Goal: Transaction & Acquisition: Purchase product/service

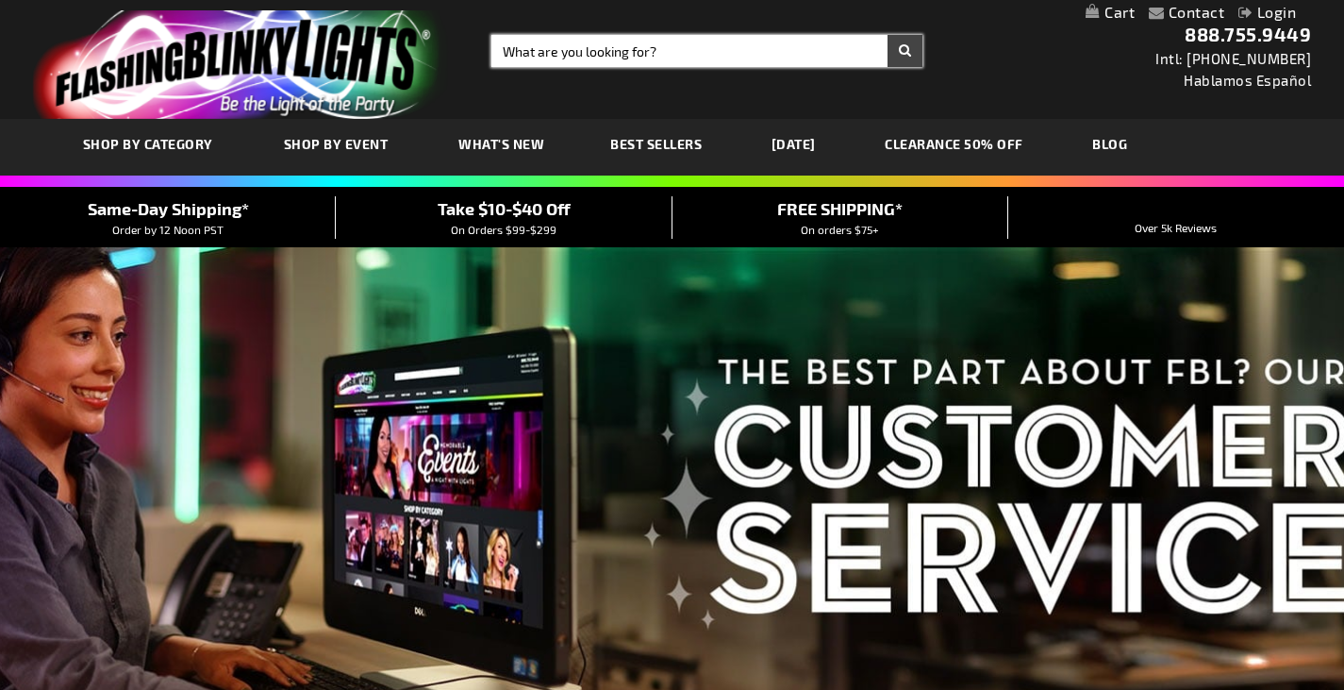
click at [598, 52] on input "Search" at bounding box center [706, 51] width 431 height 32
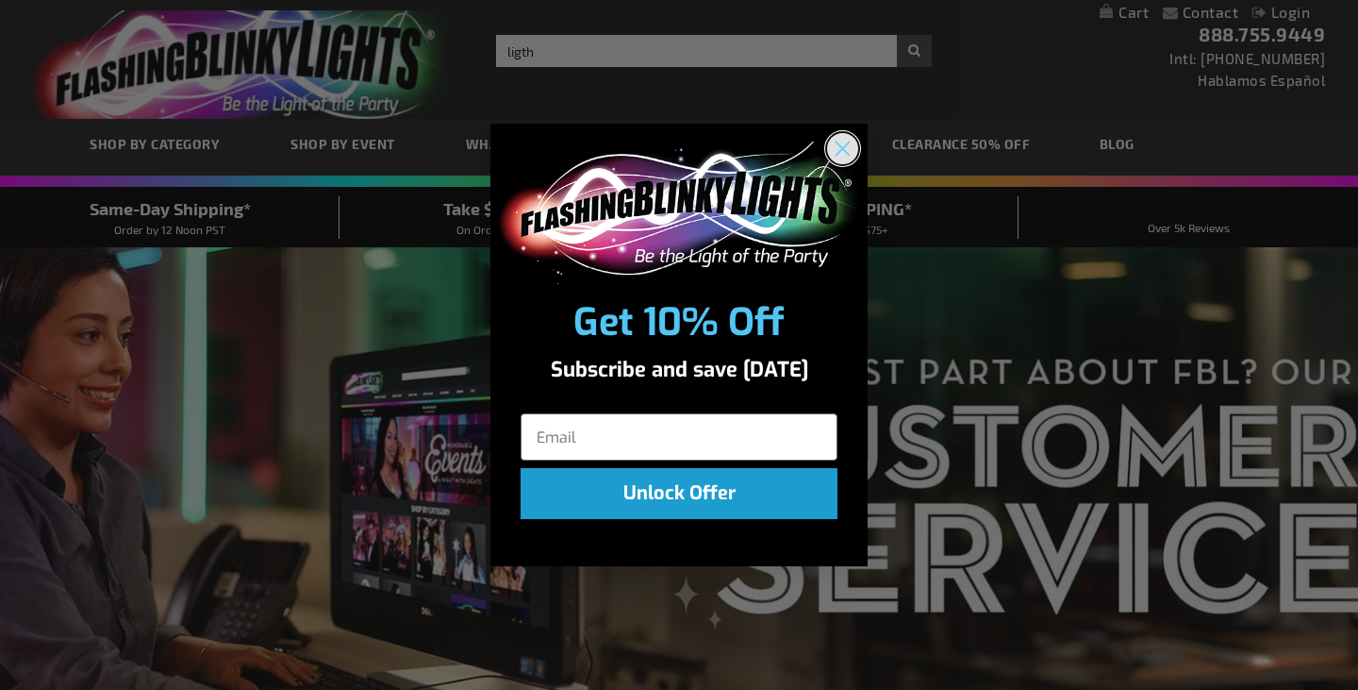
click at [838, 148] on circle "Close dialog" at bounding box center [842, 148] width 31 height 31
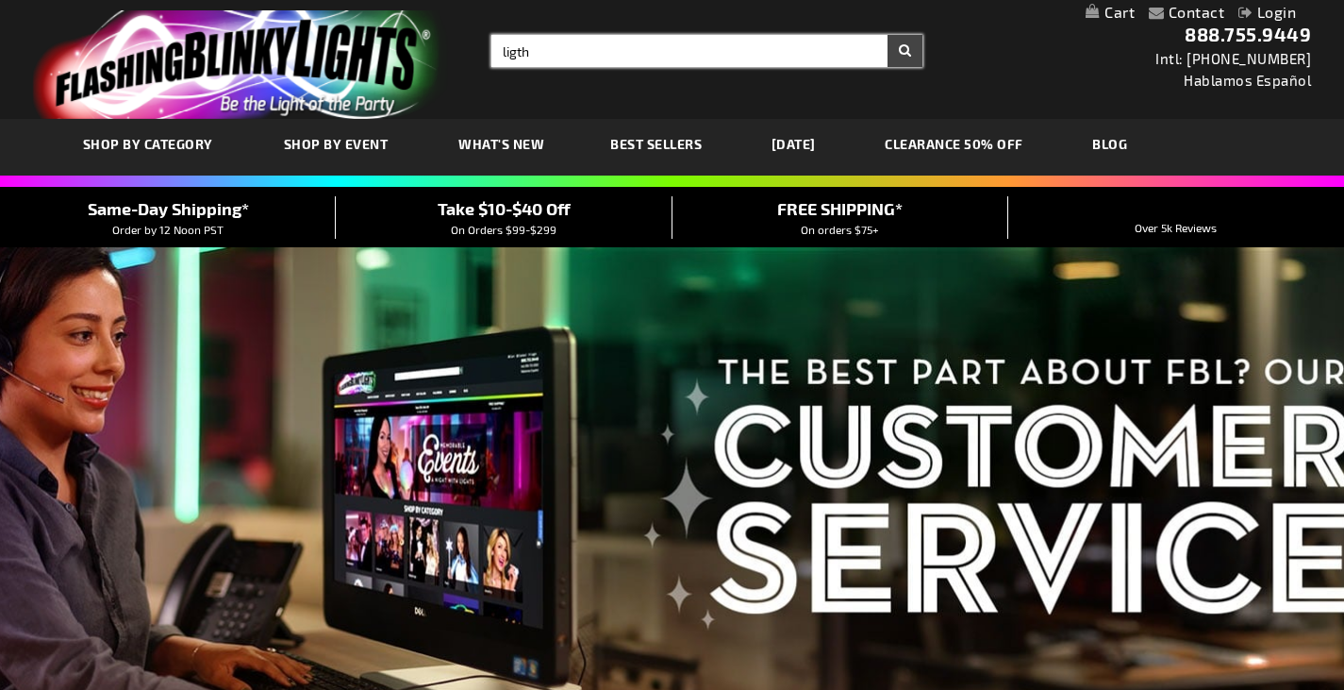
drag, startPoint x: 558, startPoint y: 46, endPoint x: 544, endPoint y: 47, distance: 13.2
click at [556, 46] on input "ligth" at bounding box center [706, 51] width 431 height 32
type input "light up headbands"
click at [888, 35] on button "Search" at bounding box center [905, 51] width 35 height 32
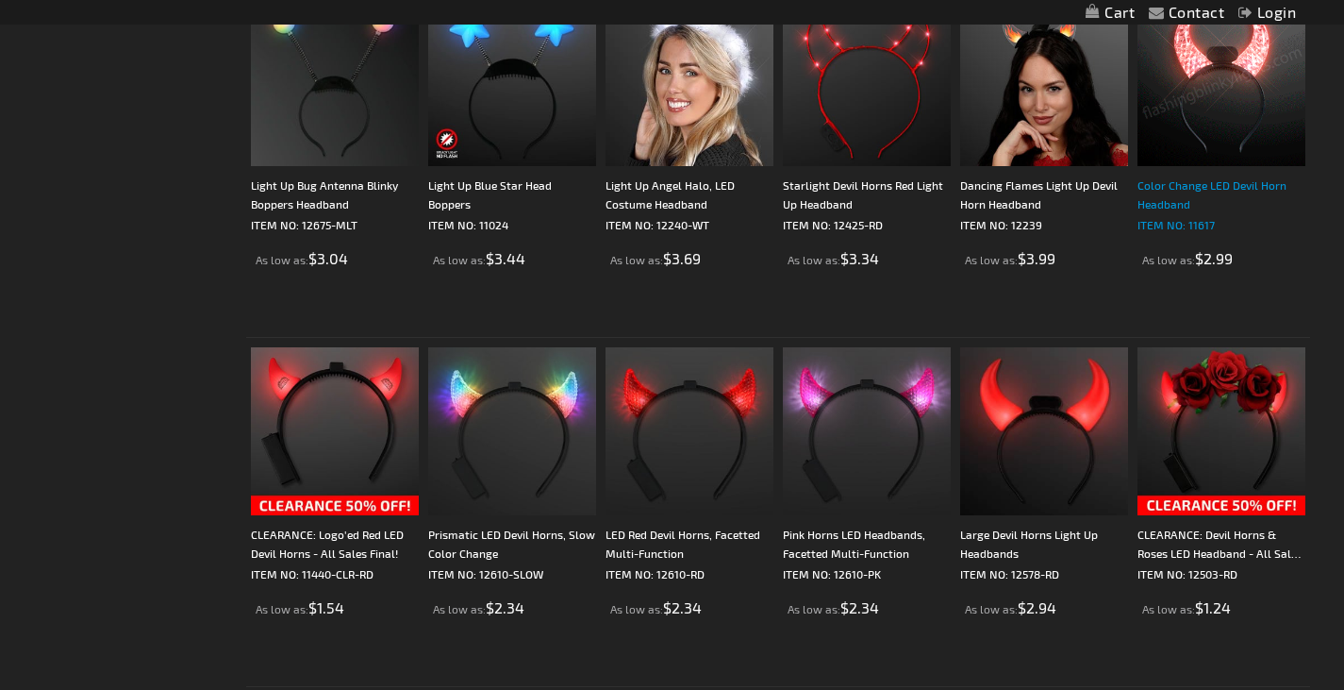
scroll to position [2170, 0]
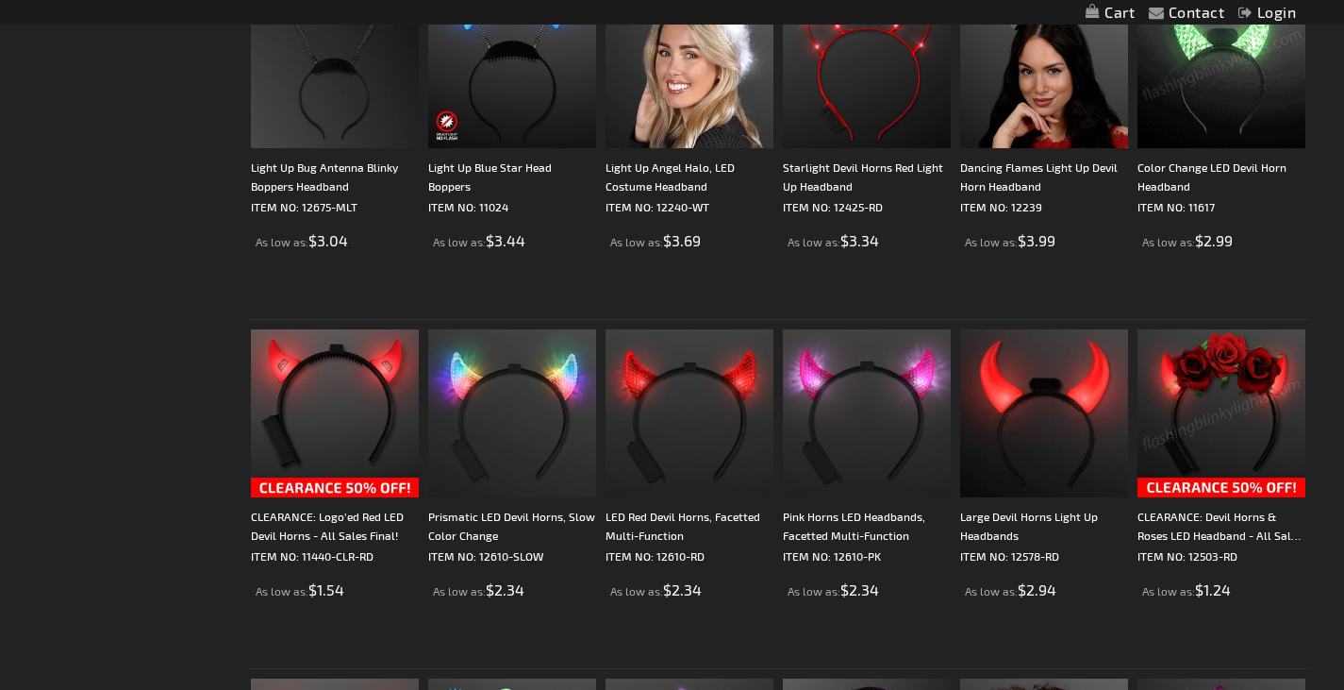
click at [1202, 472] on img at bounding box center [1222, 413] width 168 height 168
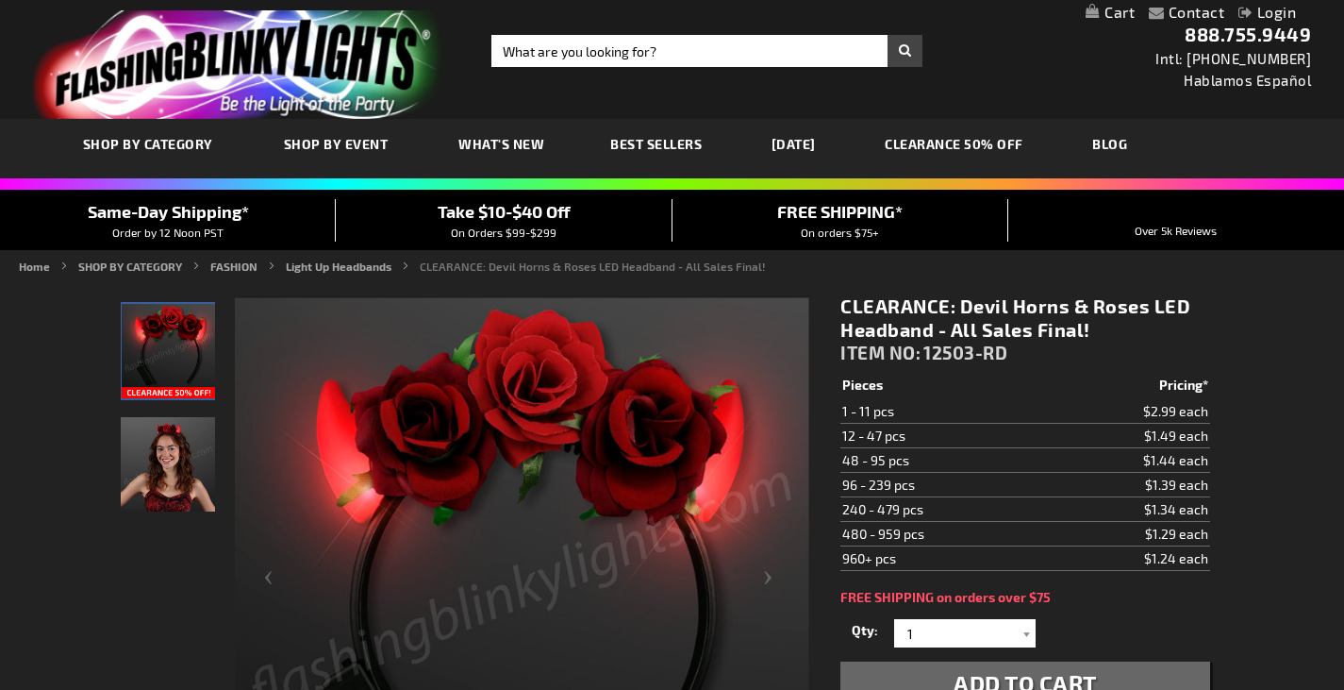
click at [164, 470] on img "Woman wearing Red Roses LED Devil Horns with Flowers" at bounding box center [168, 464] width 94 height 94
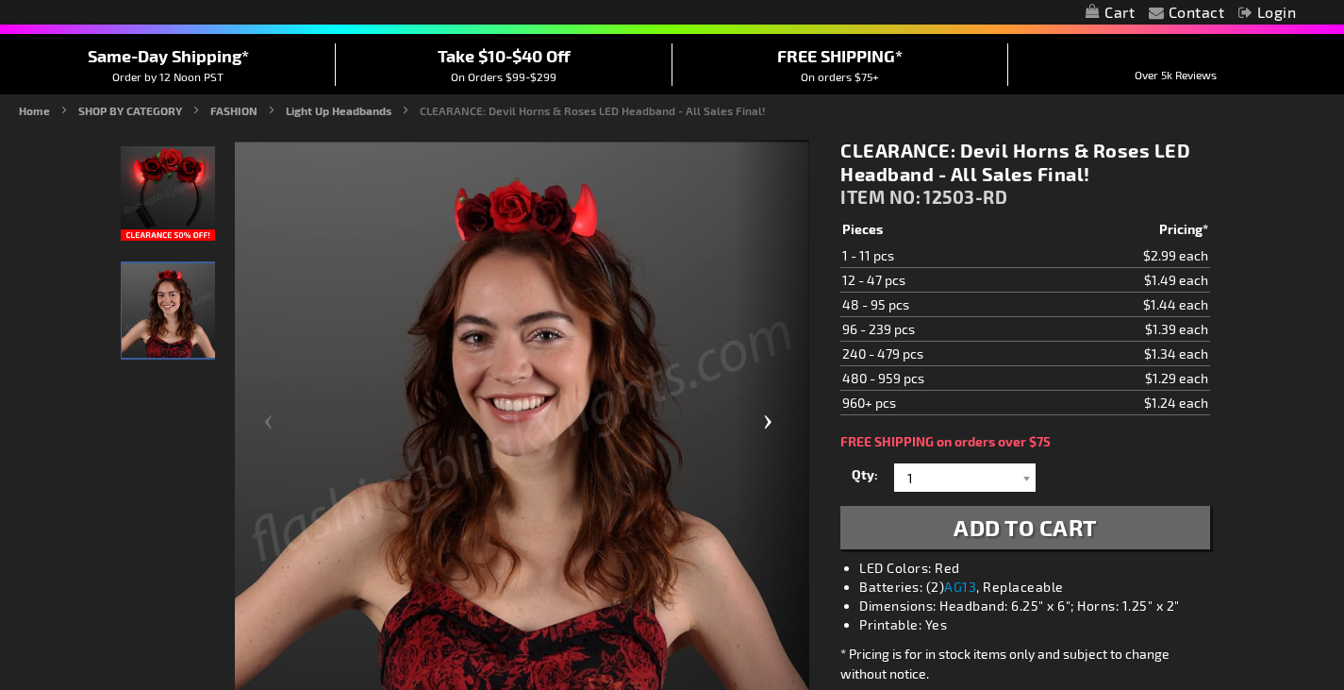
scroll to position [189, 0]
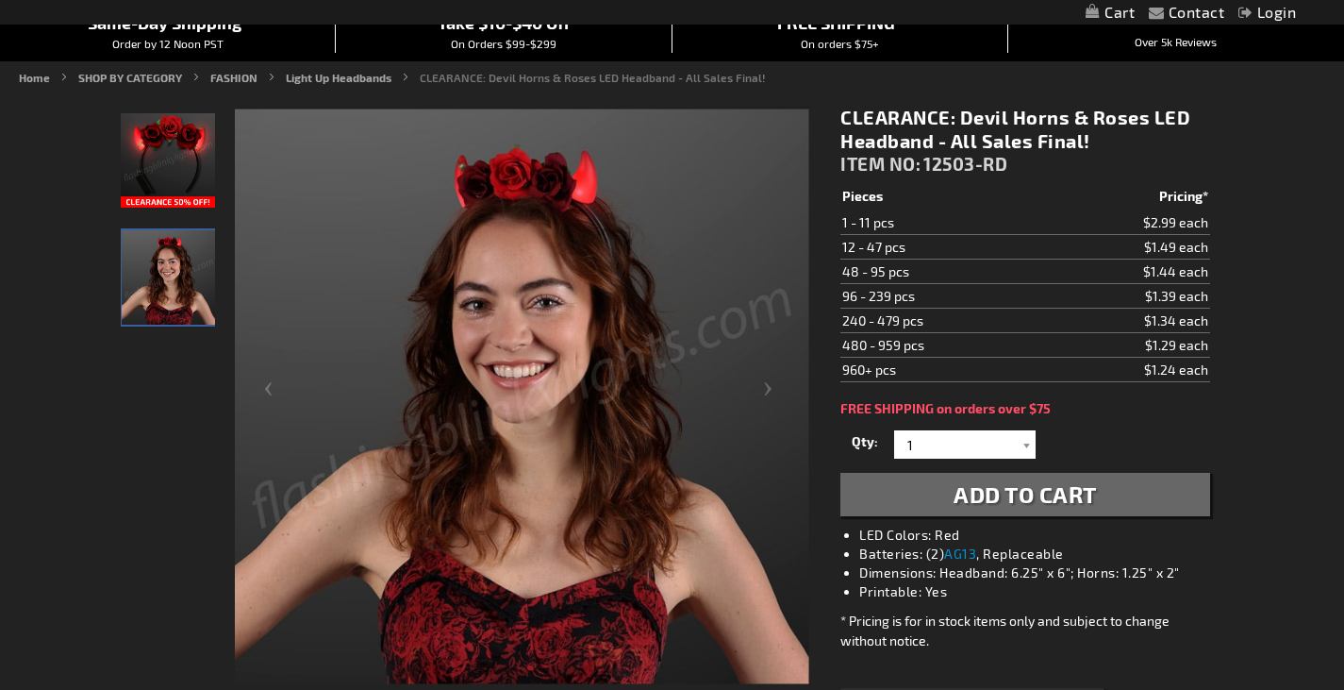
click at [140, 185] on img "Red Roses LED Devil Horns with Flowers" at bounding box center [168, 160] width 94 height 94
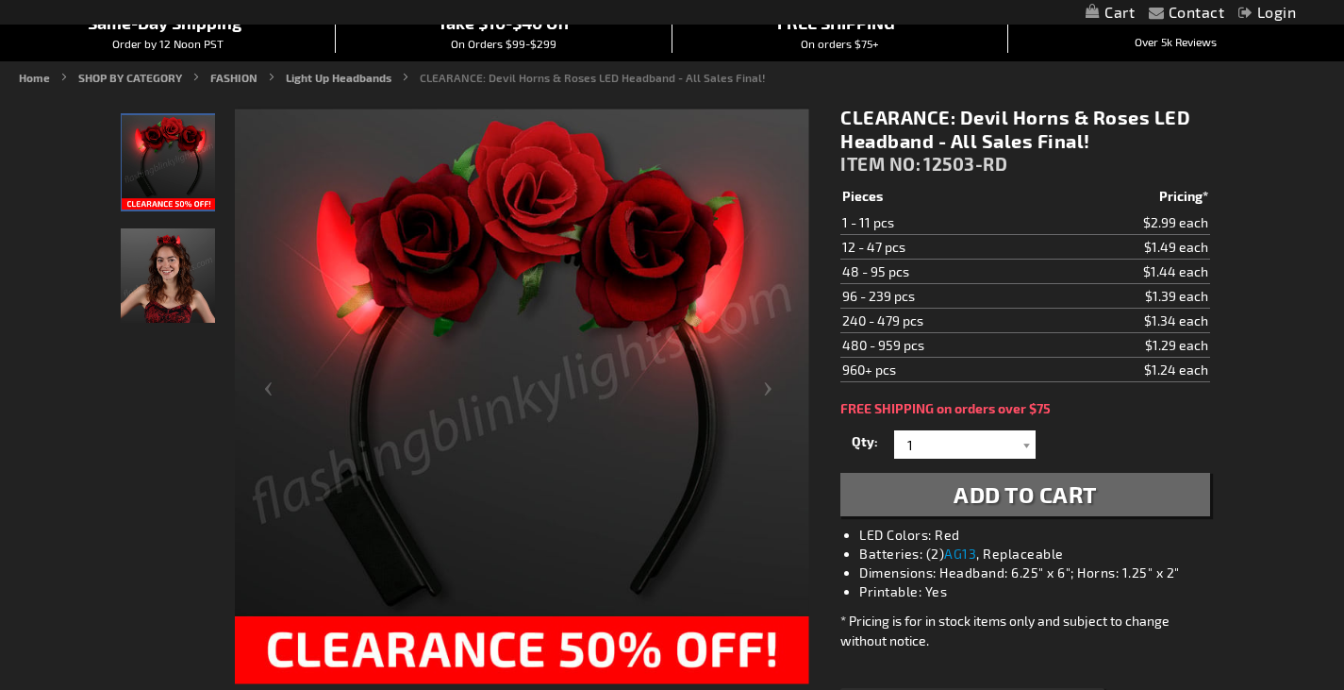
click at [190, 287] on img "Woman wearing Red Roses LED Devil Horns with Flowers" at bounding box center [168, 275] width 94 height 94
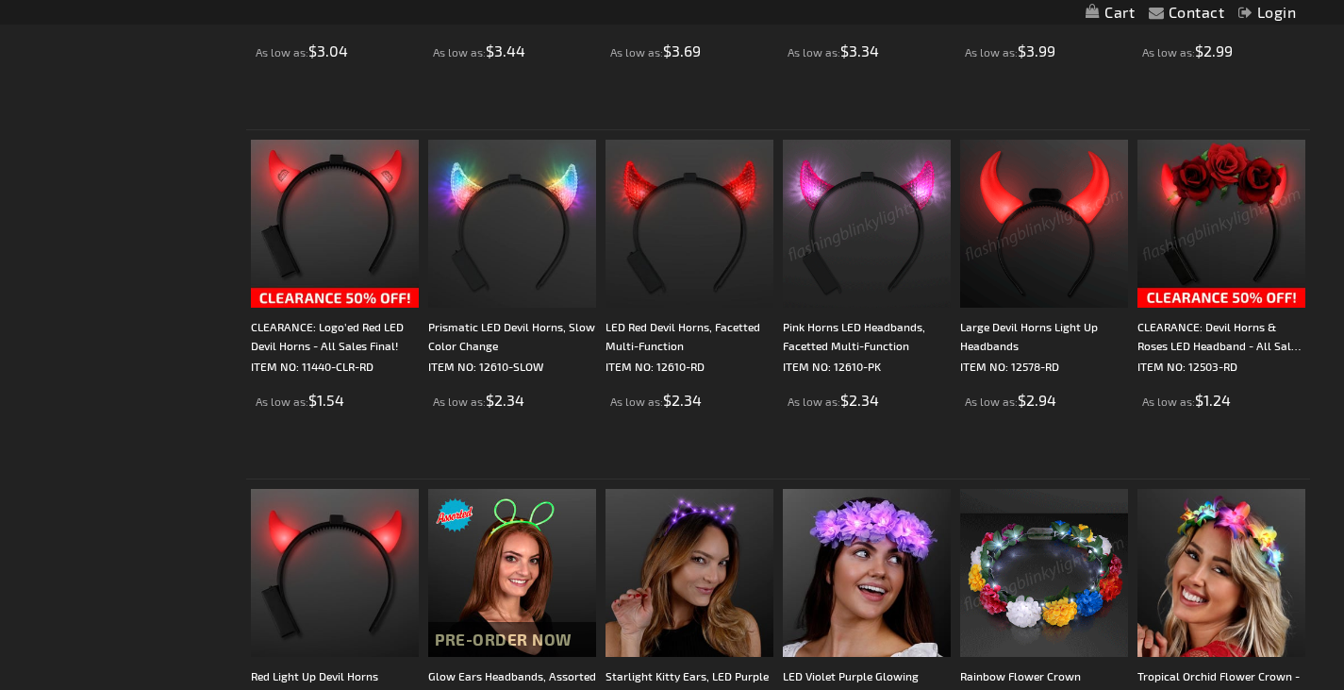
scroll to position [2358, 0]
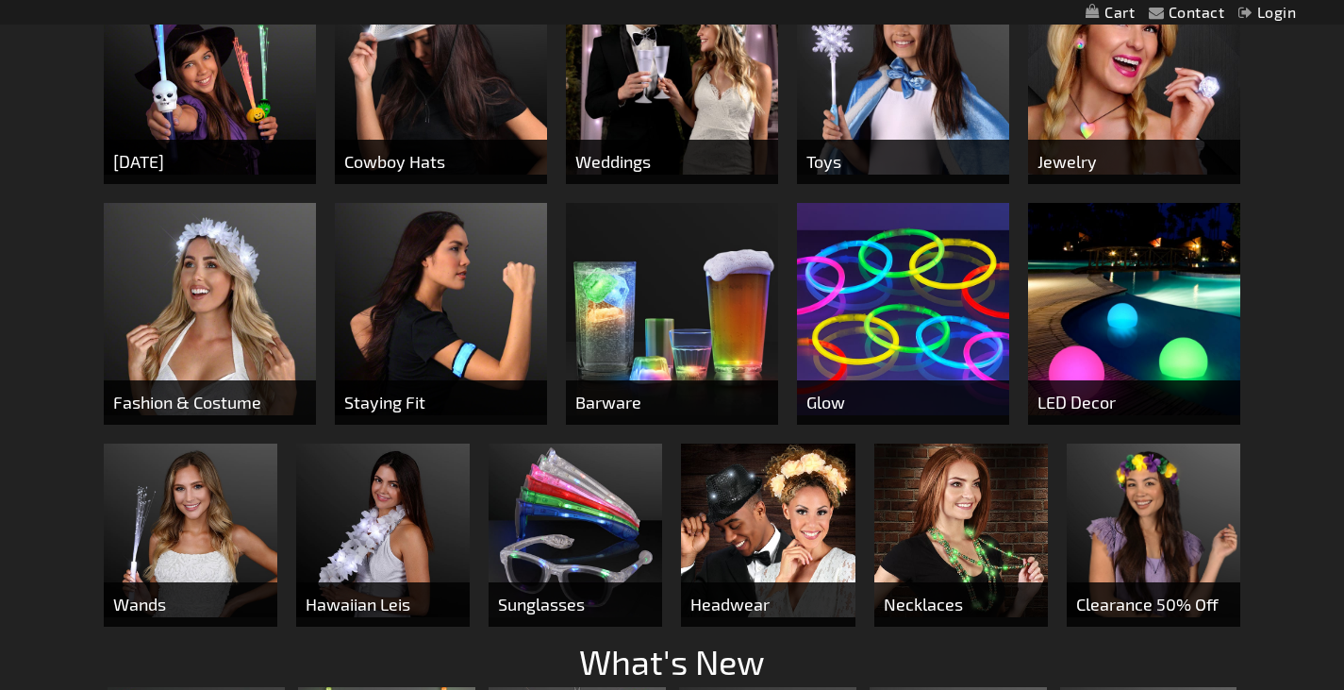
scroll to position [943, 0]
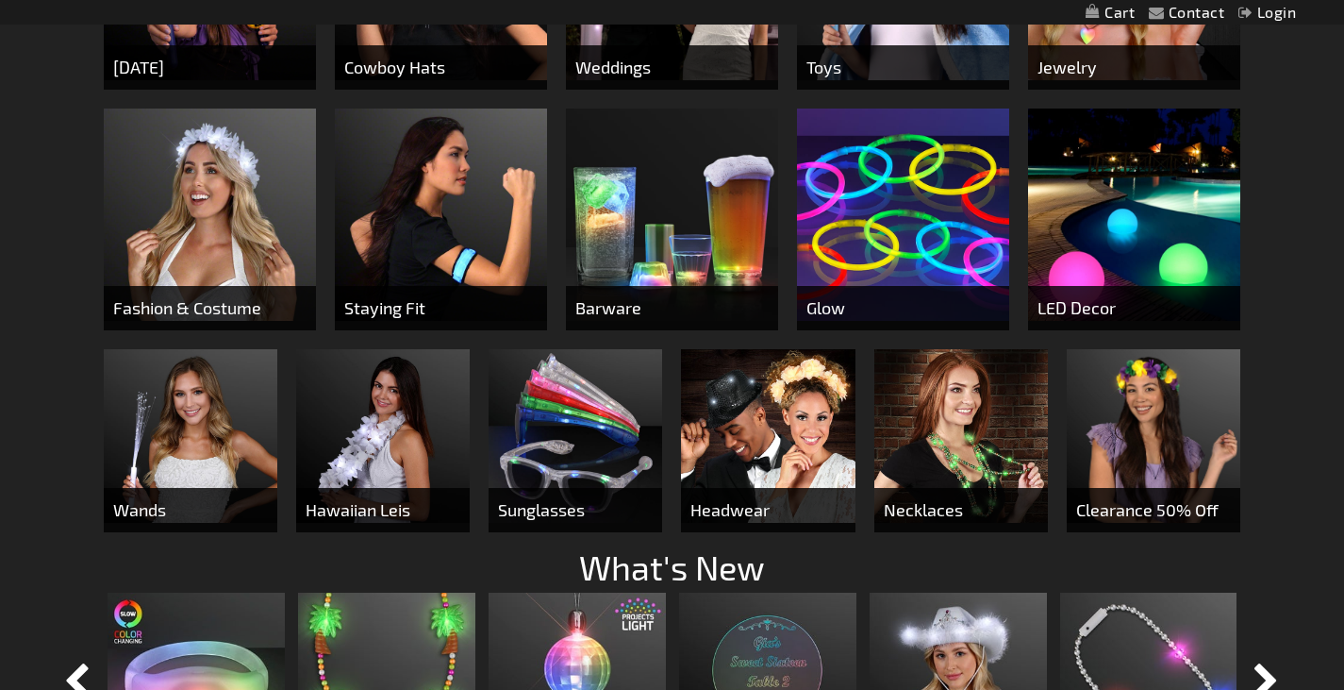
click at [588, 484] on img at bounding box center [576, 436] width 174 height 174
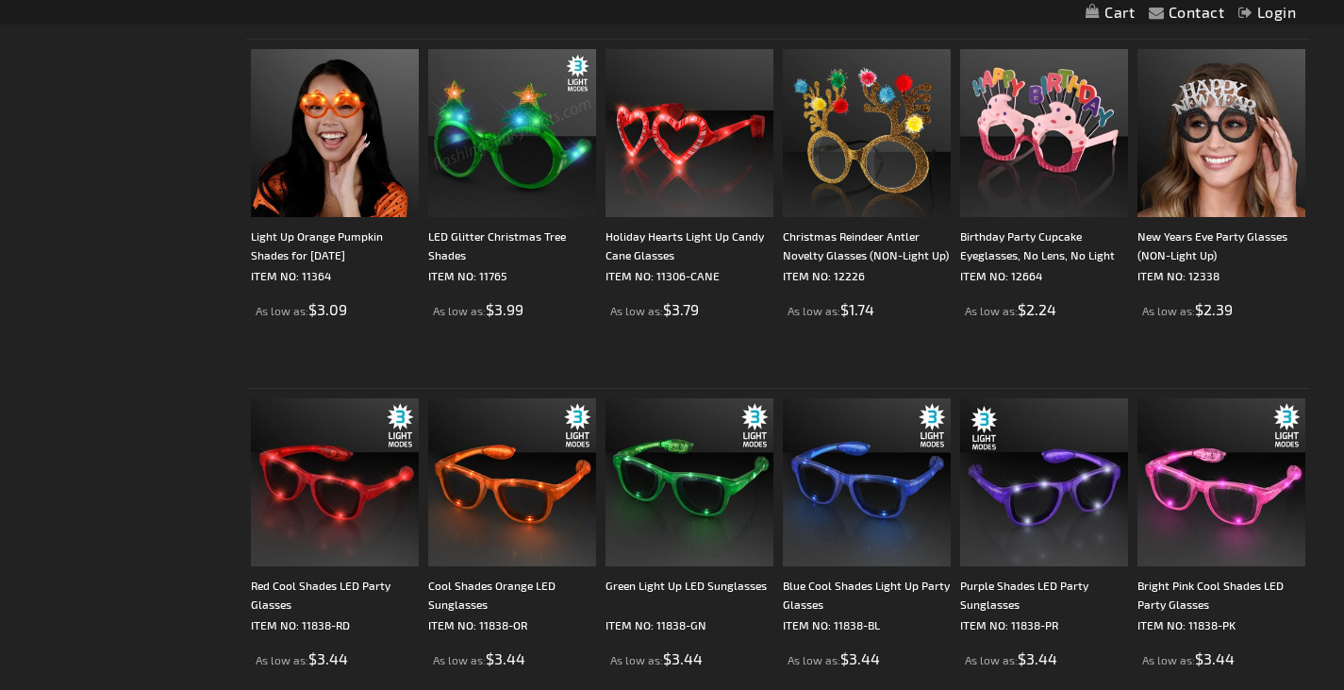
scroll to position [2170, 0]
